Goal: Information Seeking & Learning: Check status

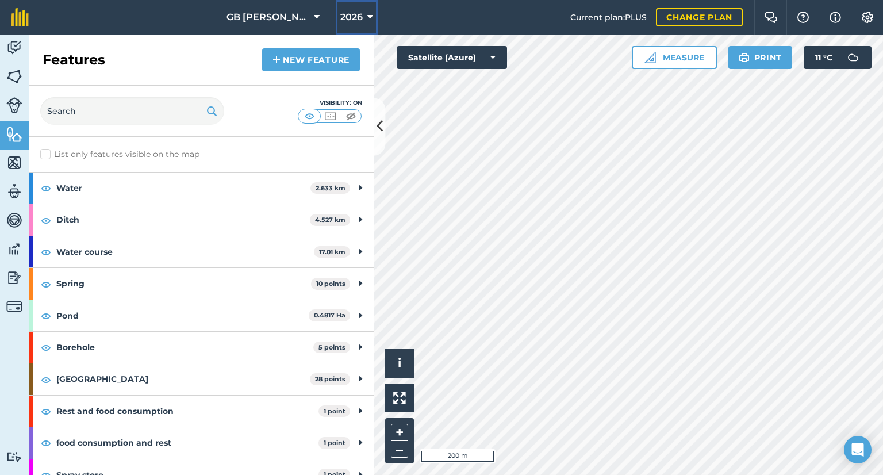
click at [356, 14] on span "2026" at bounding box center [351, 17] width 22 height 14
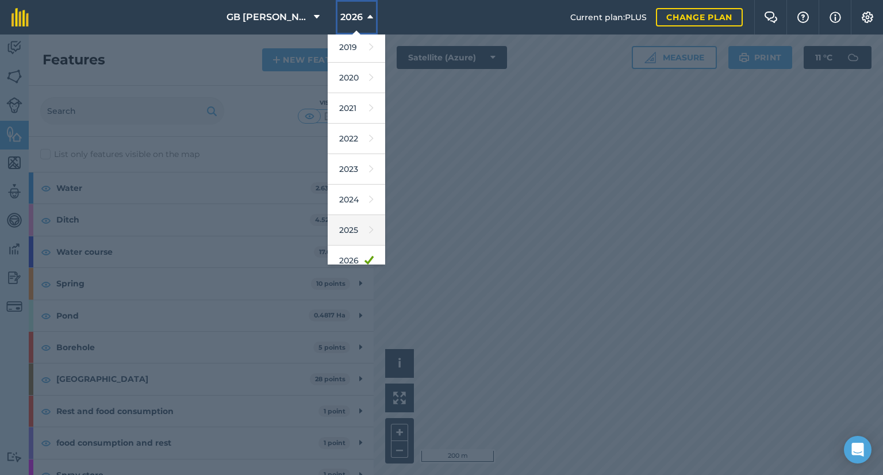
scroll to position [103, 0]
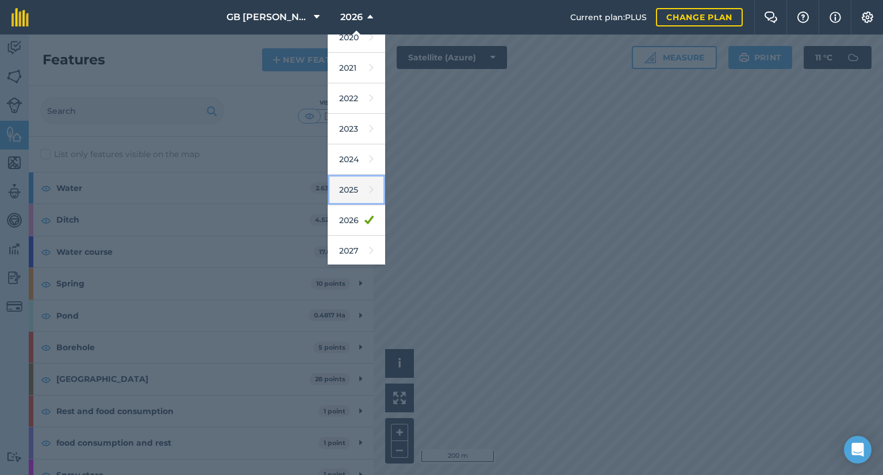
click at [354, 189] on link "2025" at bounding box center [356, 190] width 57 height 30
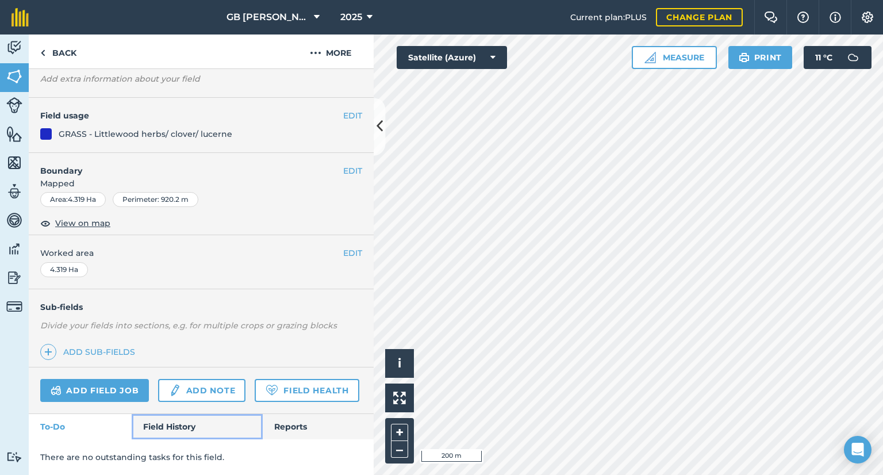
click at [191, 428] on link "Field History" at bounding box center [197, 426] width 130 height 25
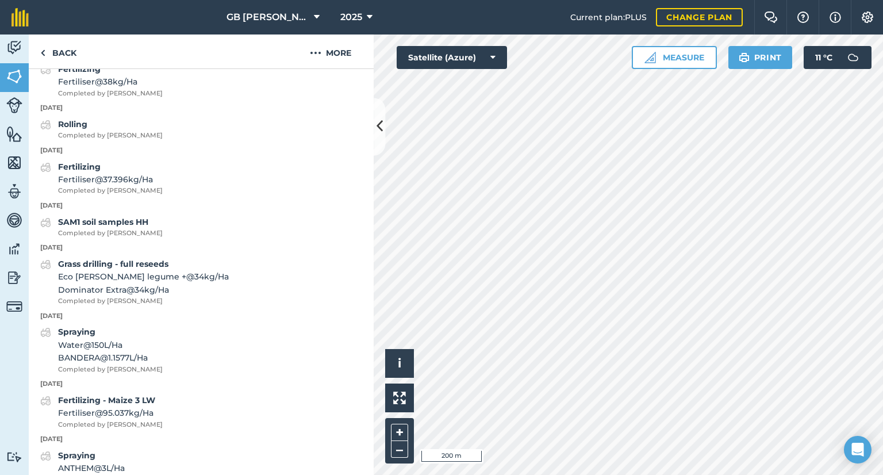
scroll to position [740, 0]
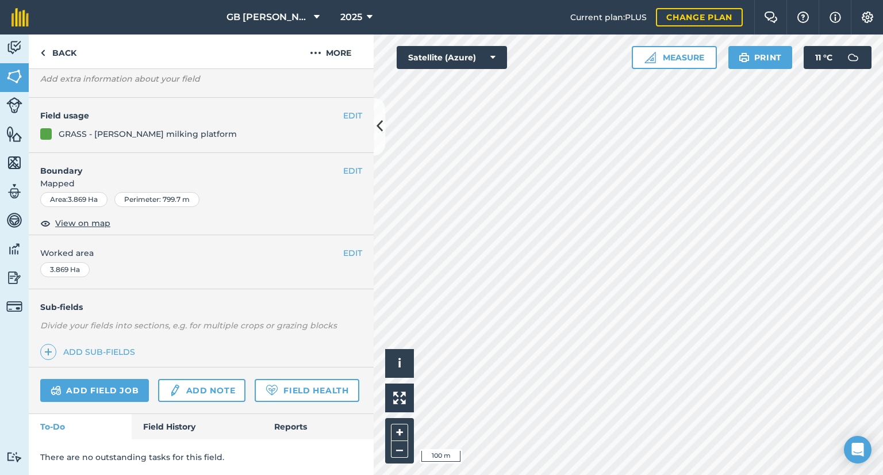
scroll to position [97, 0]
drag, startPoint x: 207, startPoint y: 432, endPoint x: 205, endPoint y: 412, distance: 20.8
click at [207, 432] on link "Field History" at bounding box center [197, 426] width 130 height 25
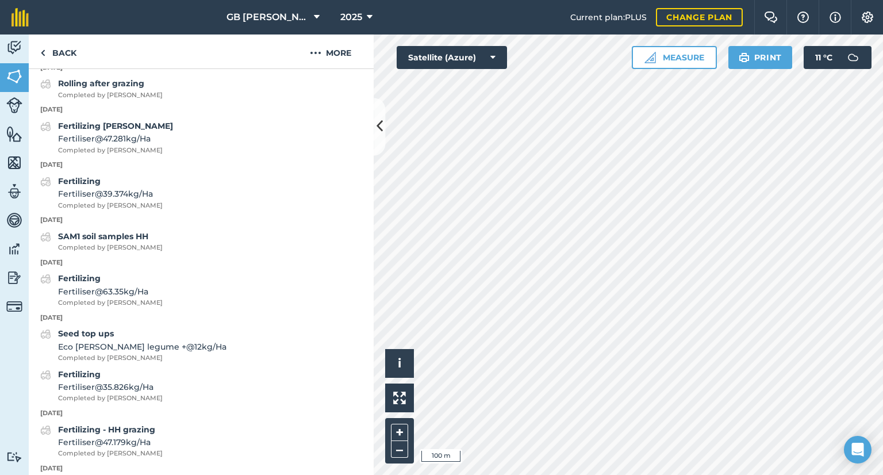
scroll to position [959, 0]
